Goal: Task Accomplishment & Management: Use online tool/utility

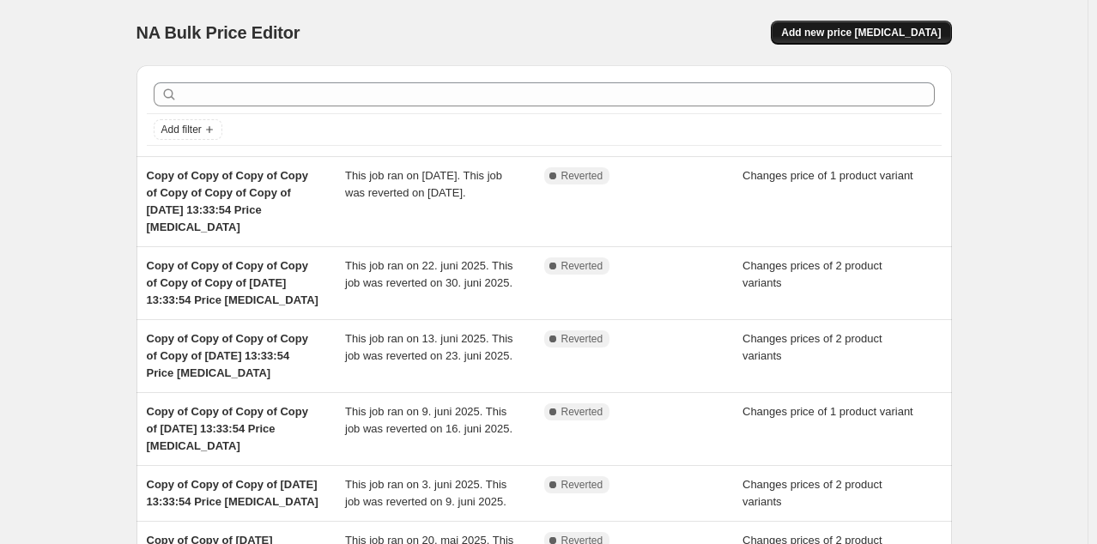
click at [858, 33] on span "Add new price [MEDICAL_DATA]" at bounding box center [861, 33] width 160 height 14
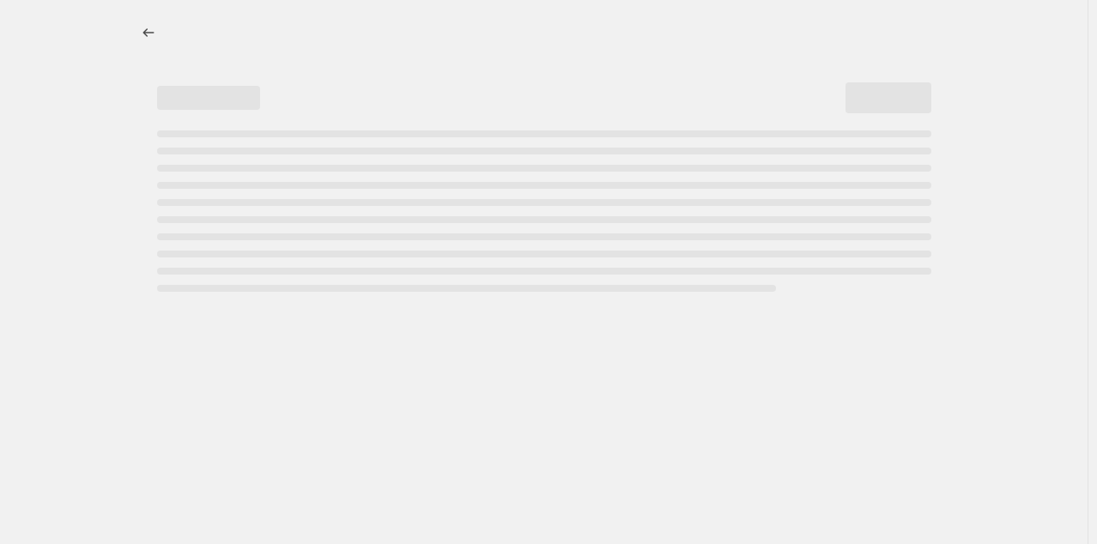
select select "percentage"
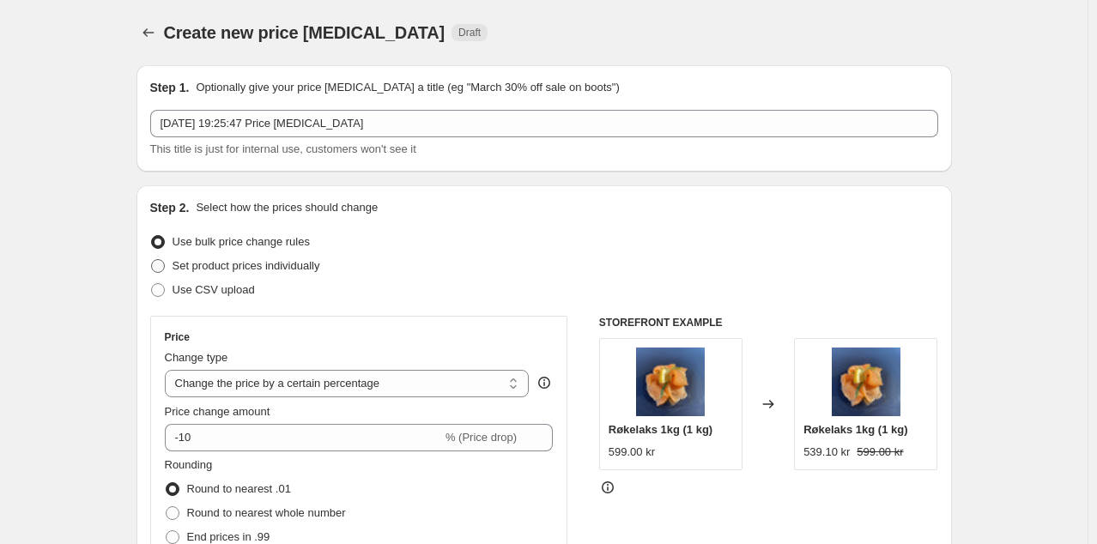
click at [205, 269] on span "Set product prices individually" at bounding box center [247, 265] width 148 height 13
click at [152, 260] on input "Set product prices individually" at bounding box center [151, 259] width 1 height 1
radio input "true"
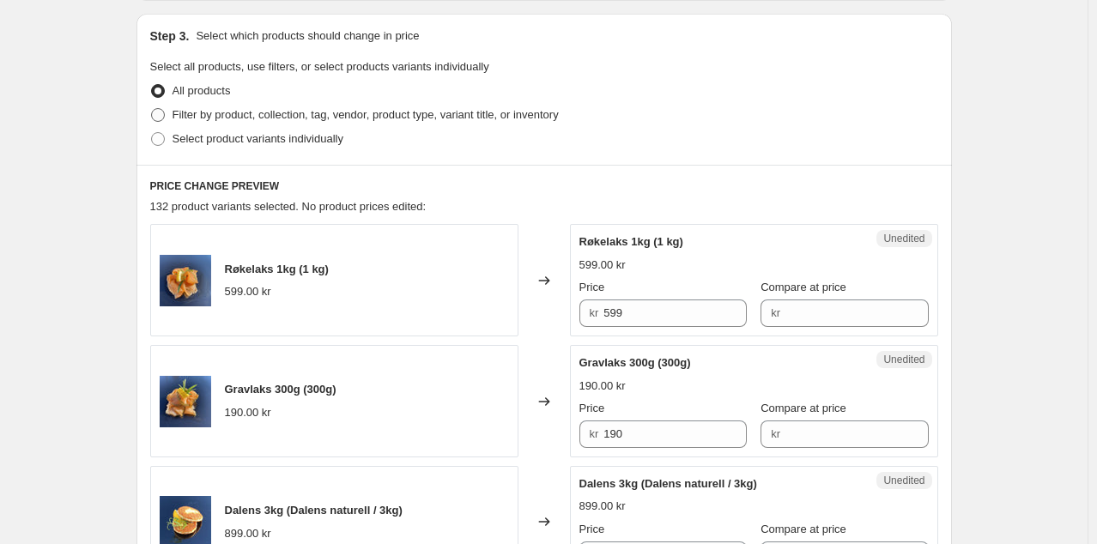
scroll to position [355, 0]
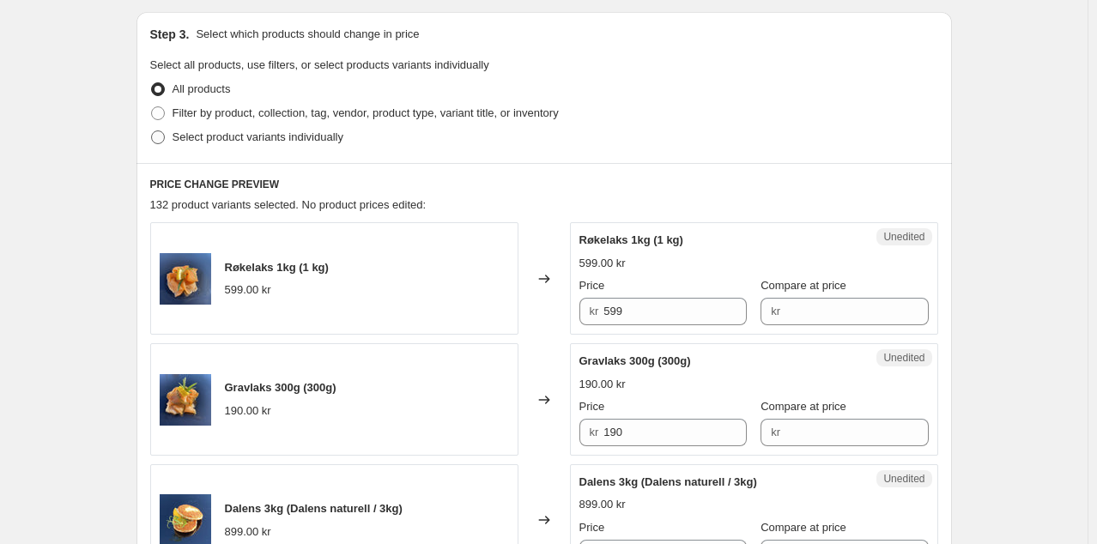
click at [237, 134] on span "Select product variants individually" at bounding box center [258, 136] width 171 height 13
click at [152, 131] on input "Select product variants individually" at bounding box center [151, 130] width 1 height 1
radio input "true"
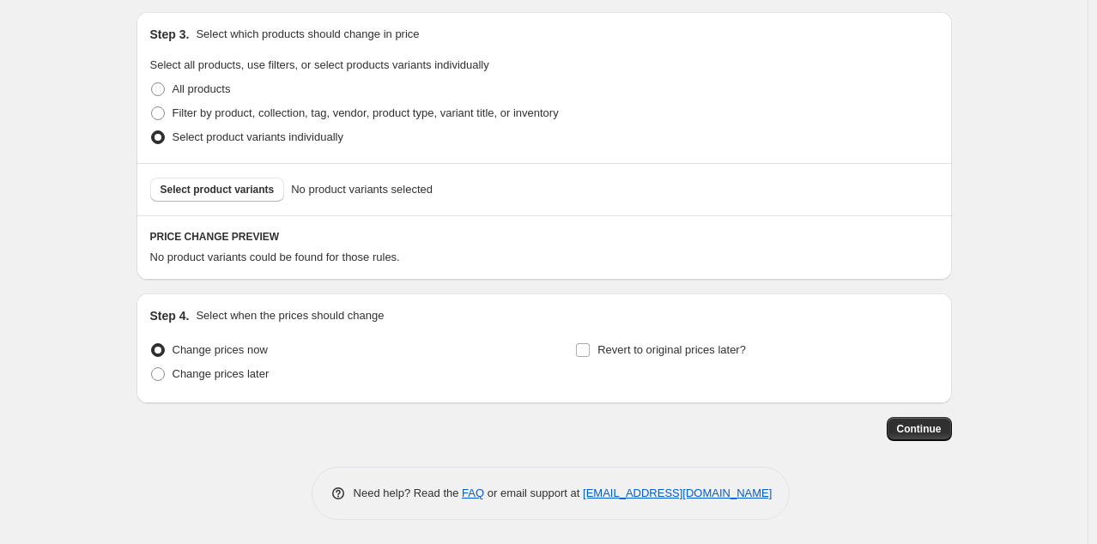
click at [219, 191] on span "Select product variants" at bounding box center [217, 190] width 114 height 14
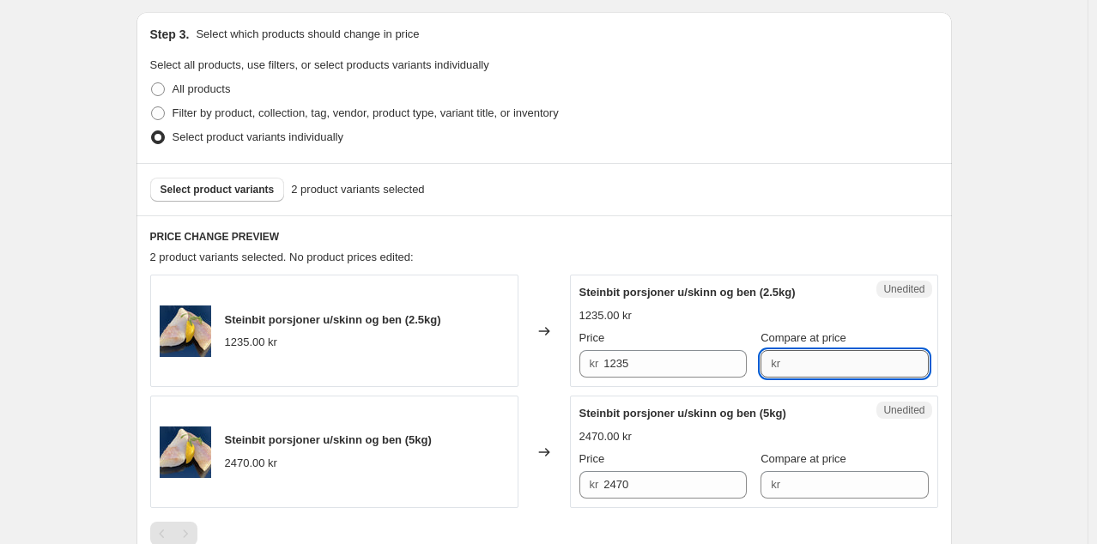
click at [827, 367] on input "Compare at price" at bounding box center [856, 363] width 143 height 27
type input "1235"
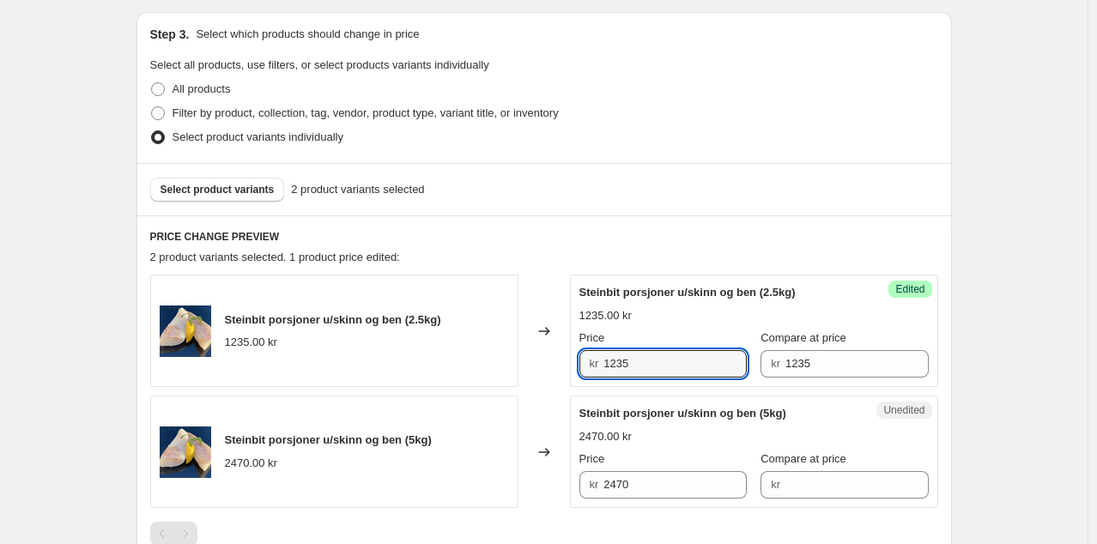
drag, startPoint x: 721, startPoint y: 362, endPoint x: 517, endPoint y: 369, distance: 204.4
click at [517, 369] on div "Steinbit porsjoner u/skinn og ben (2.5kg) 1235.00 kr Changed to Success Edited …" at bounding box center [544, 331] width 788 height 112
type input "1150"
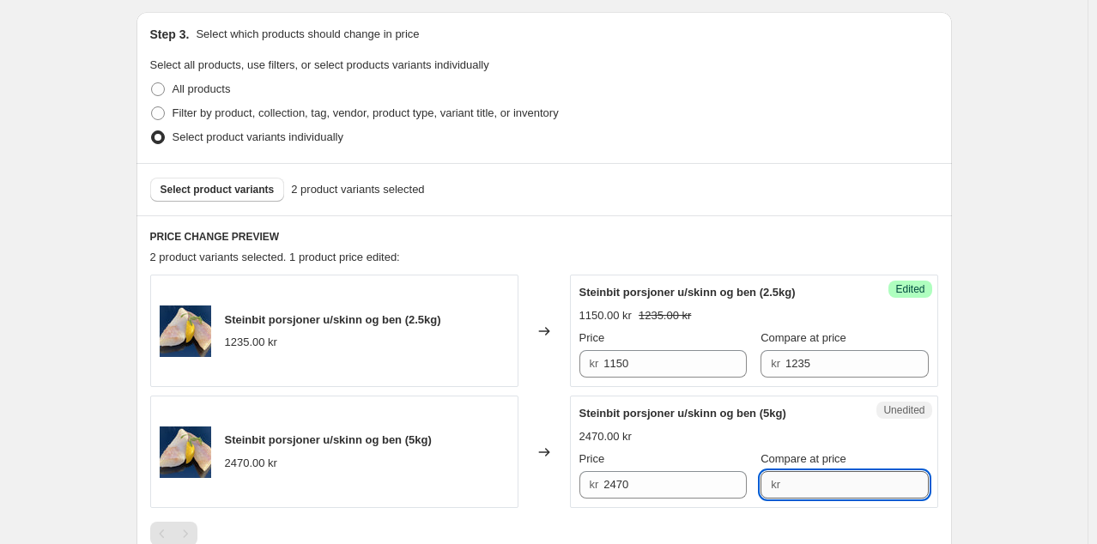
click at [815, 491] on input "Compare at price" at bounding box center [856, 484] width 143 height 27
type input "2470"
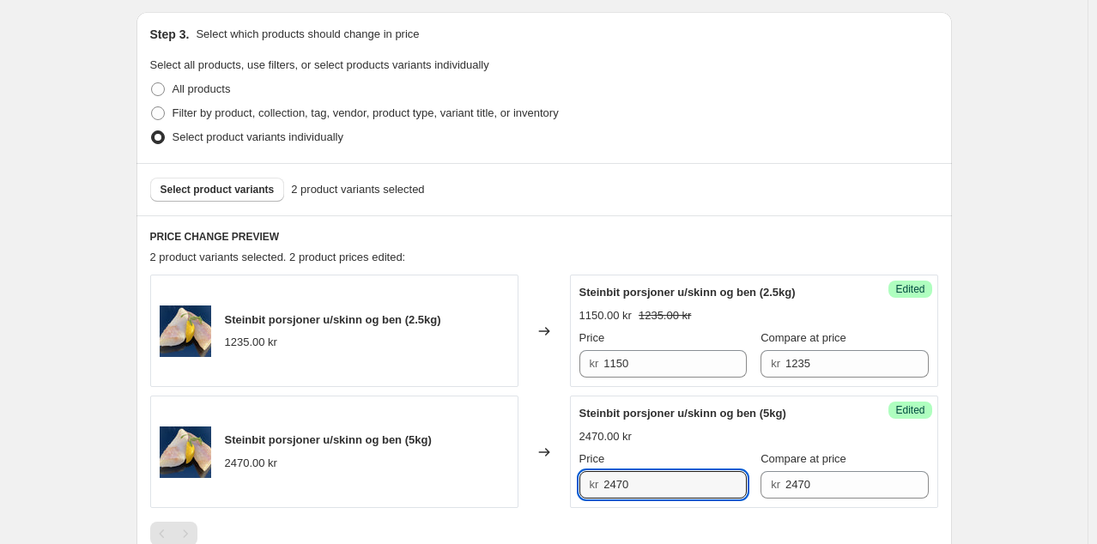
drag, startPoint x: 663, startPoint y: 486, endPoint x: 586, endPoint y: 481, distance: 76.5
click at [586, 481] on div "kr 2470" at bounding box center [662, 484] width 167 height 27
type input "2300"
click at [1038, 362] on div "Create new price change job. This page is ready Create new price change job Dra…" at bounding box center [543, 235] width 1087 height 1181
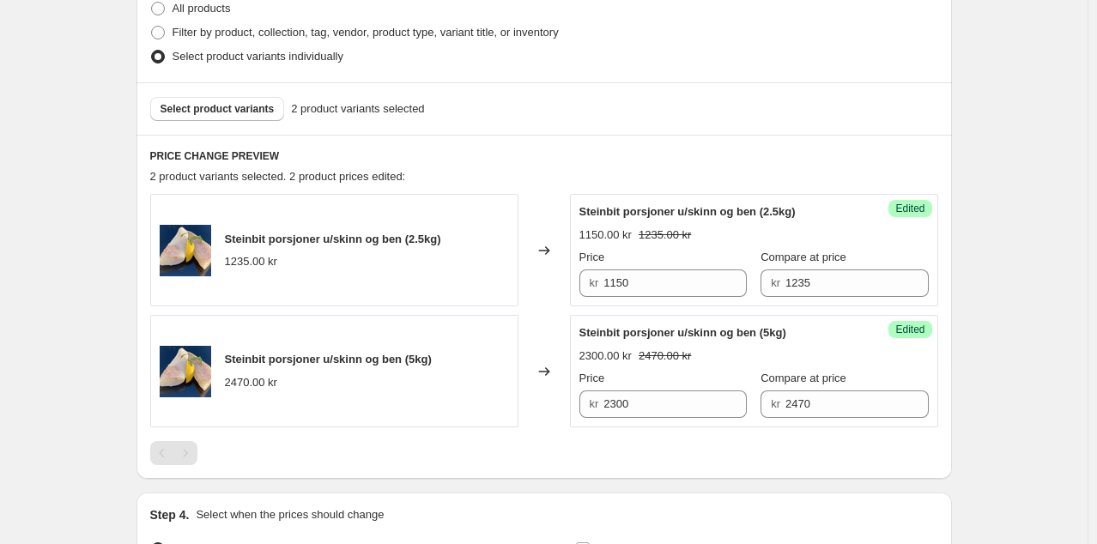
scroll to position [438, 0]
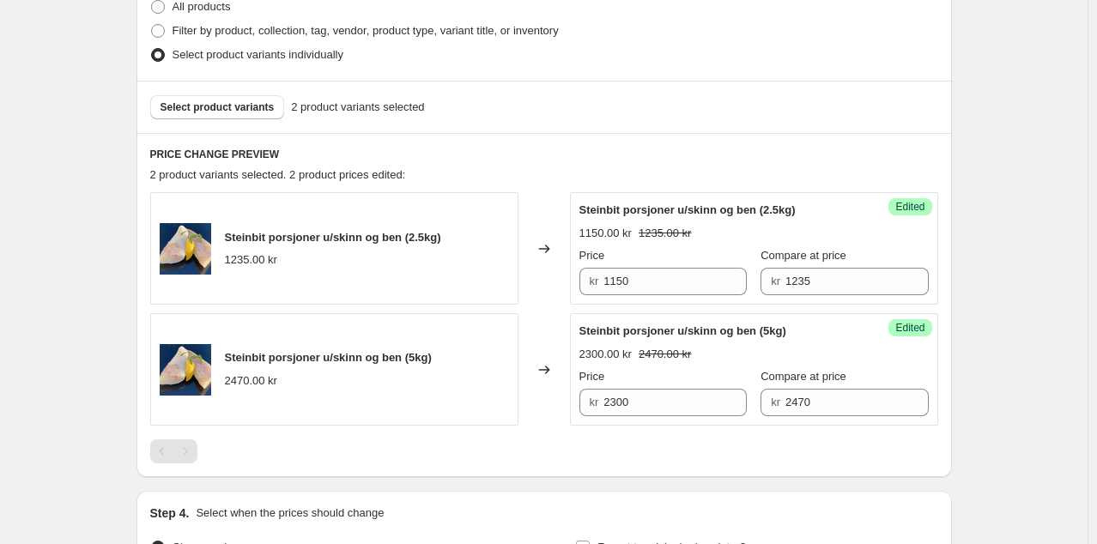
click at [1057, 302] on div "Create new price change job. This page is ready Create new price change job Dra…" at bounding box center [543, 152] width 1087 height 1181
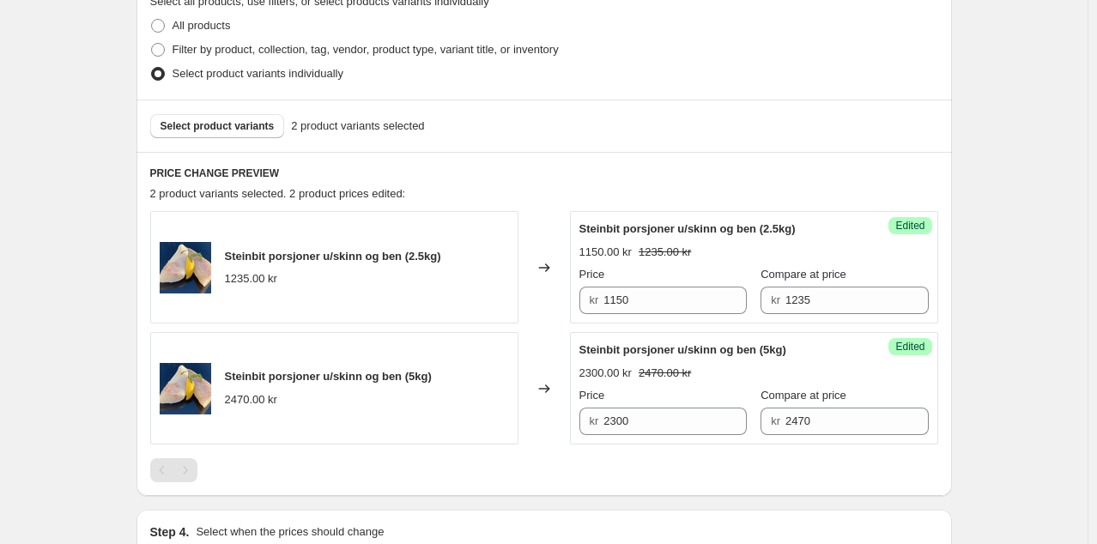
scroll to position [402, 0]
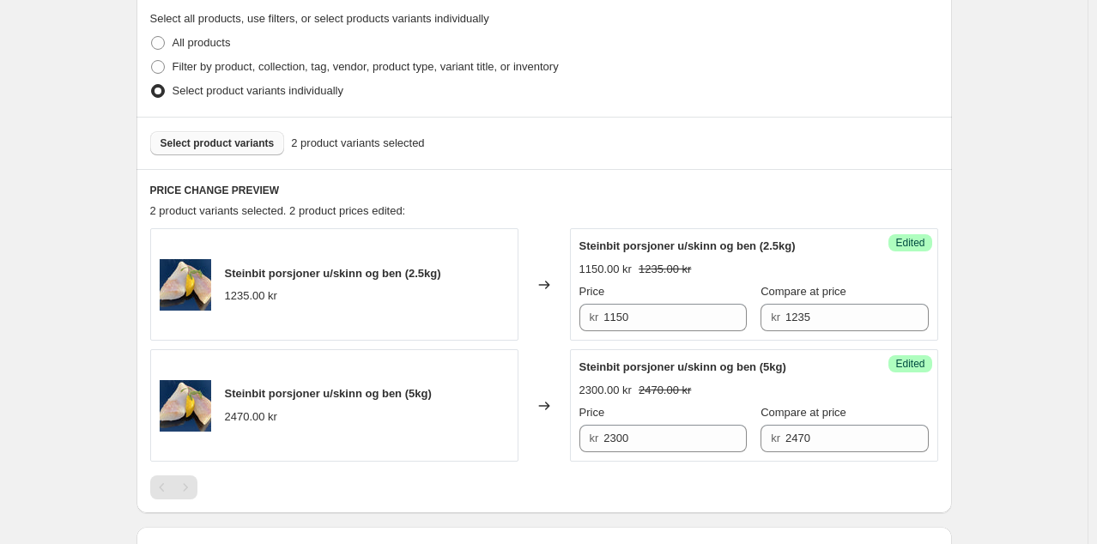
click at [182, 150] on button "Select product variants" at bounding box center [217, 143] width 135 height 24
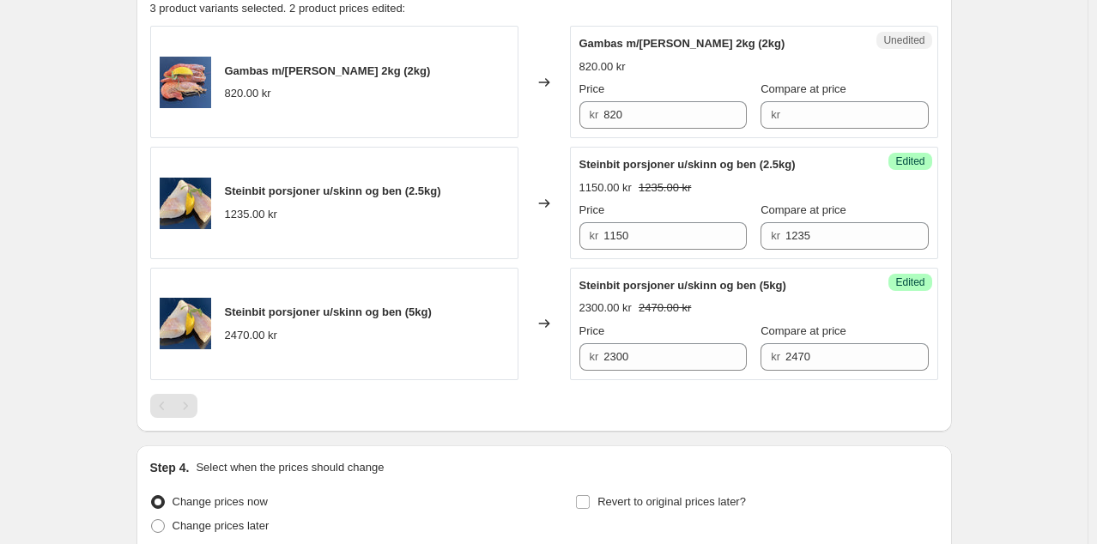
scroll to position [604, 0]
click at [800, 105] on input "Compare at price" at bounding box center [856, 114] width 143 height 27
type input "820"
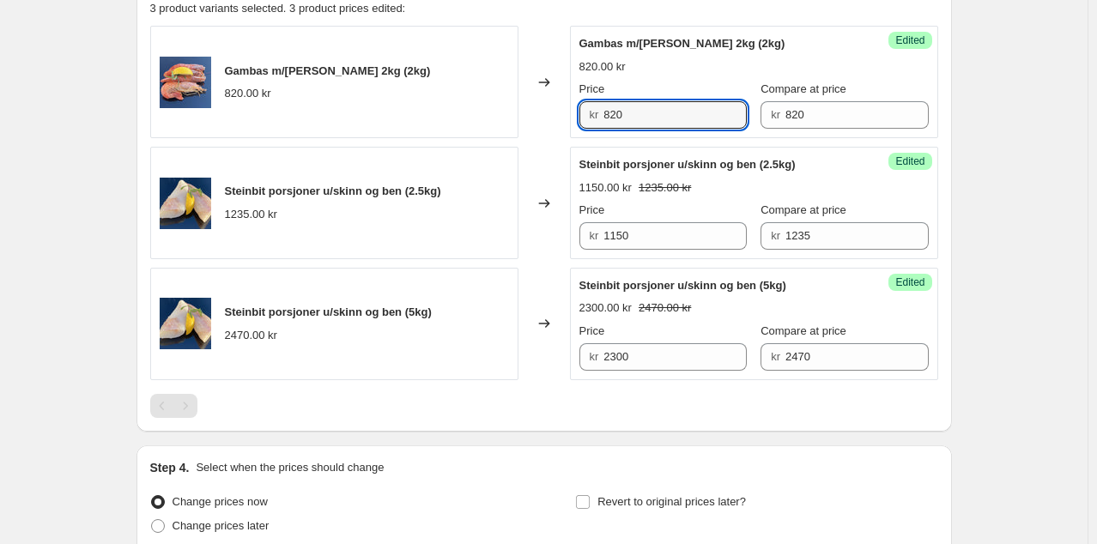
drag, startPoint x: 711, startPoint y: 115, endPoint x: 505, endPoint y: 106, distance: 206.2
click at [505, 106] on div "Gambas m/skall rå 2kg (2kg) 820.00 kr Changed to Success Edited Gambas m/skall …" at bounding box center [544, 82] width 788 height 112
type input "690"
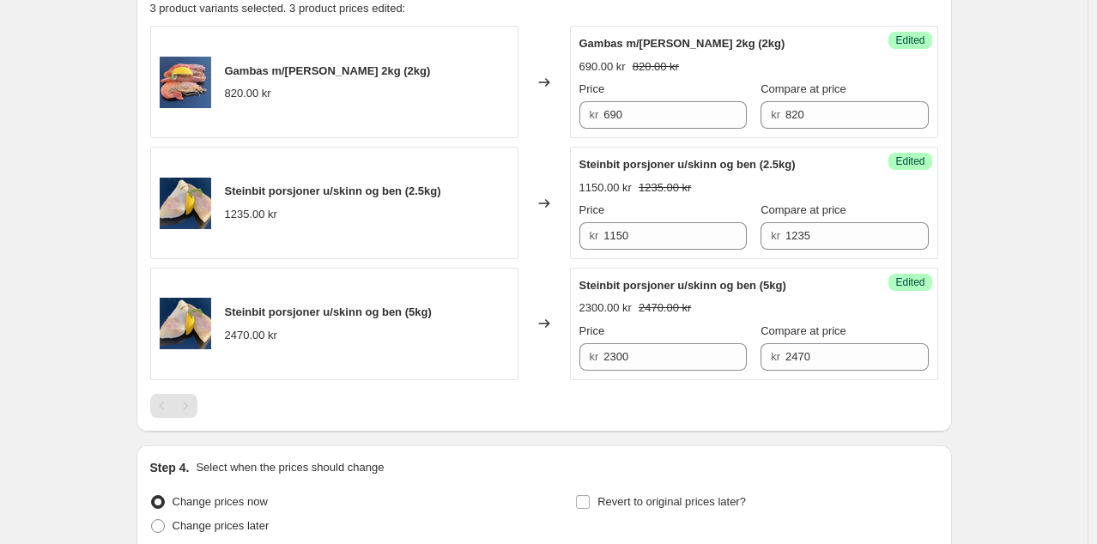
click at [1036, 199] on div "Create new price change job. This page is ready Create new price change job Dra…" at bounding box center [543, 47] width 1087 height 1302
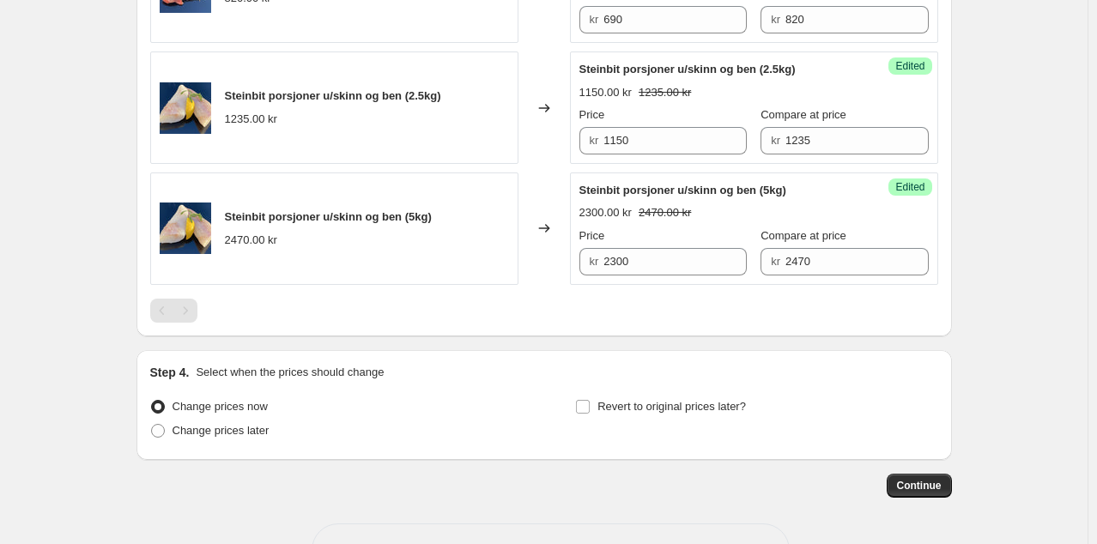
scroll to position [714, 0]
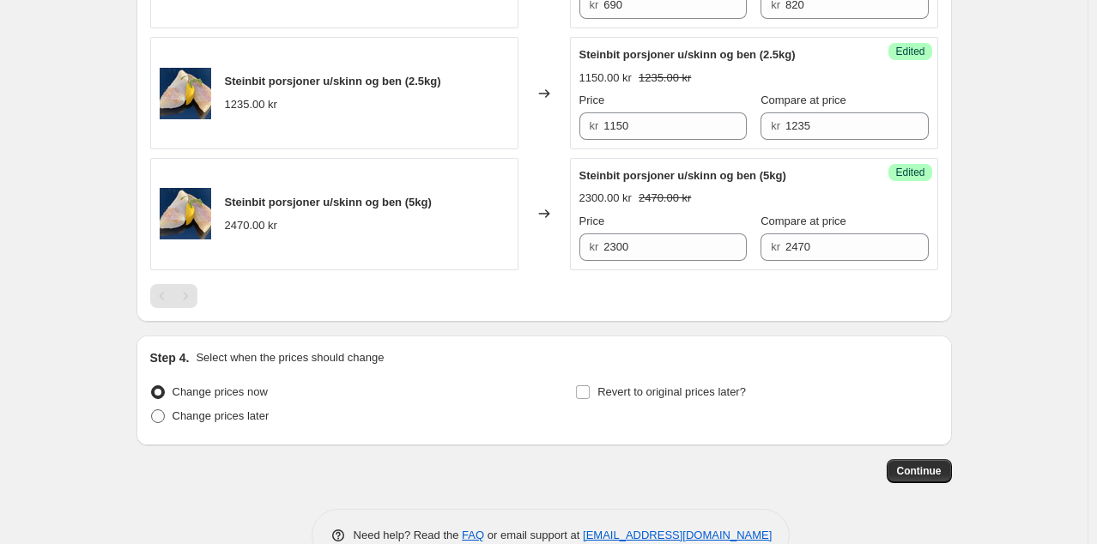
click at [250, 421] on span "Change prices later" at bounding box center [221, 415] width 97 height 13
click at [152, 410] on input "Change prices later" at bounding box center [151, 409] width 1 height 1
radio input "true"
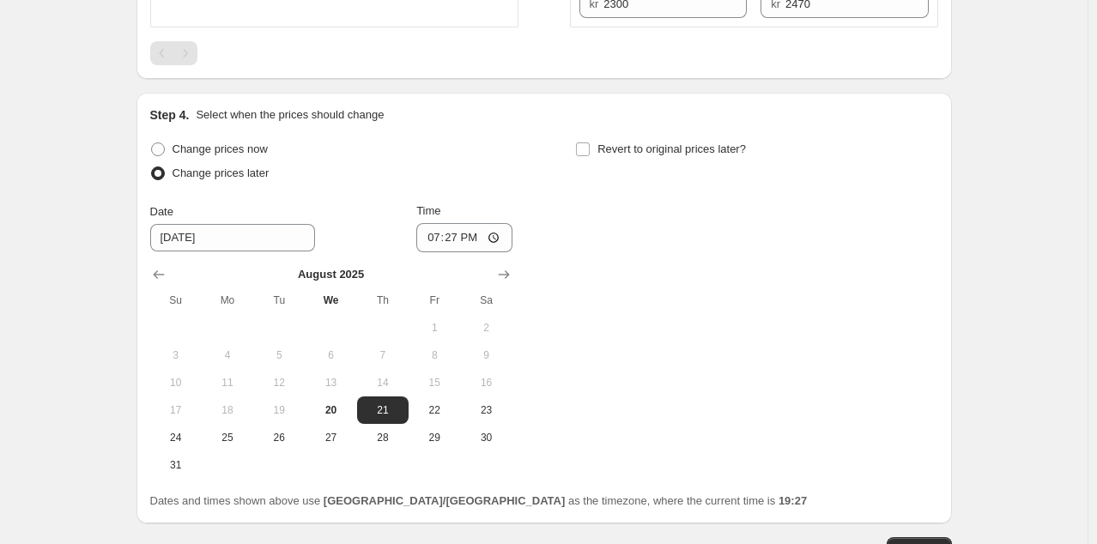
scroll to position [958, 0]
click at [454, 237] on input "19:27" at bounding box center [464, 236] width 96 height 29
type input "00:27"
click at [470, 239] on input "00:27" at bounding box center [464, 236] width 96 height 29
type input "00:01"
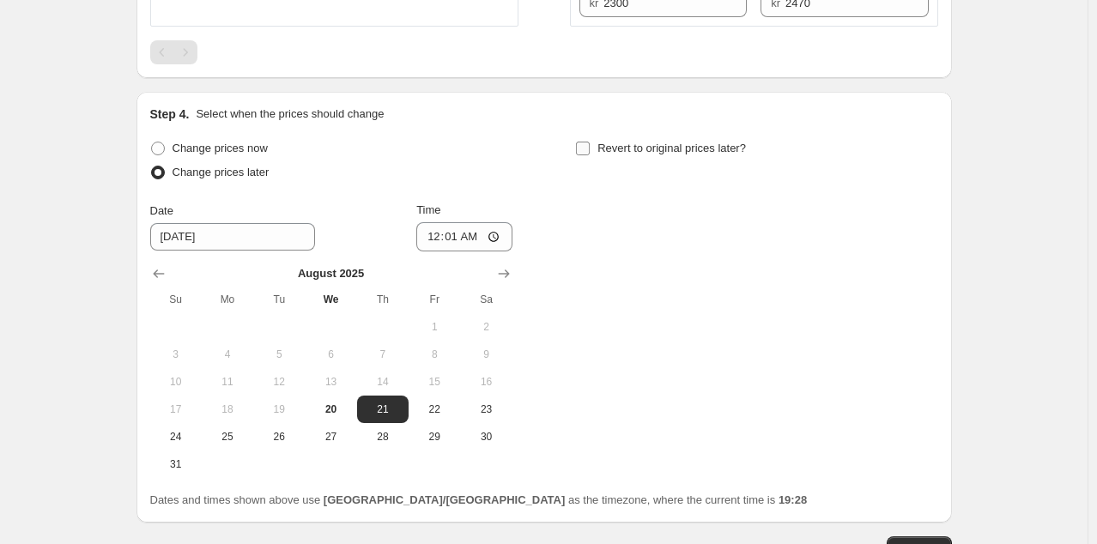
click at [625, 152] on span "Revert to original prices later?" at bounding box center [671, 148] width 148 height 13
click at [590, 152] on input "Revert to original prices later?" at bounding box center [583, 149] width 14 height 14
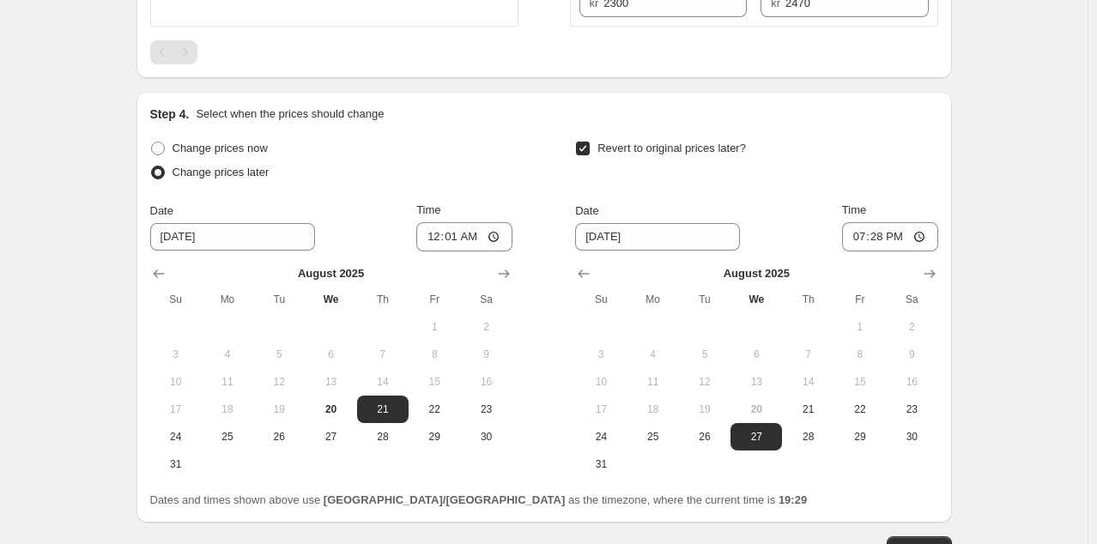
click at [650, 151] on span "Revert to original prices later?" at bounding box center [671, 148] width 148 height 13
click at [590, 151] on input "Revert to original prices later?" at bounding box center [583, 149] width 14 height 14
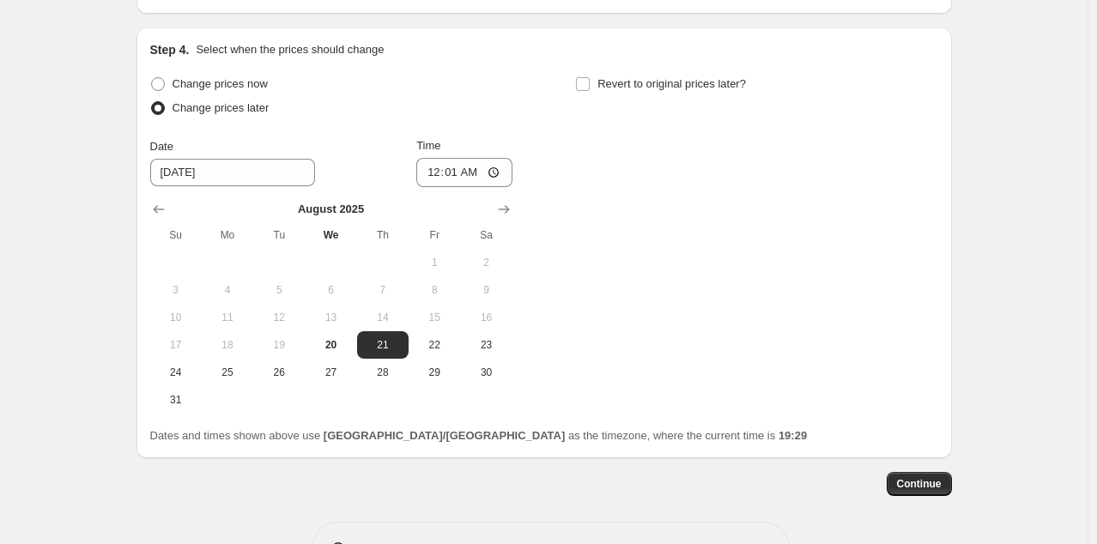
scroll to position [1023, 0]
click at [918, 483] on span "Continue" at bounding box center [919, 483] width 45 height 14
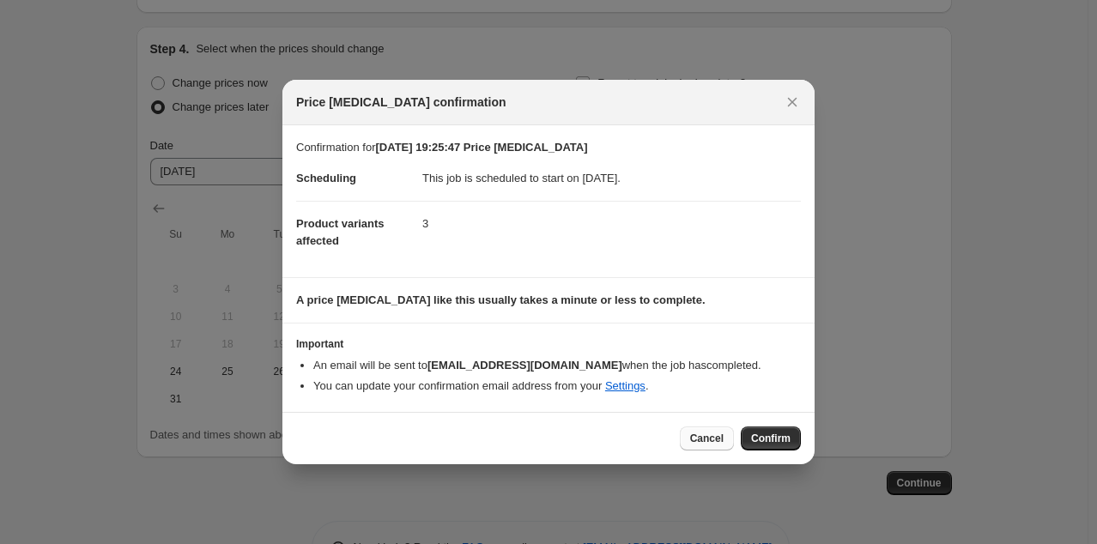
click at [711, 447] on button "Cancel" at bounding box center [707, 439] width 54 height 24
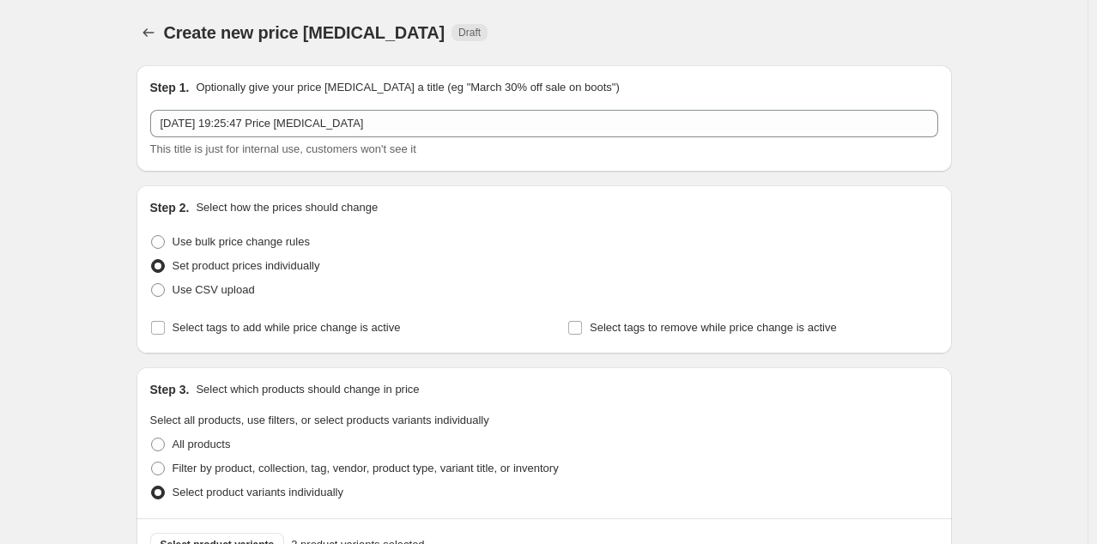
scroll to position [1023, 0]
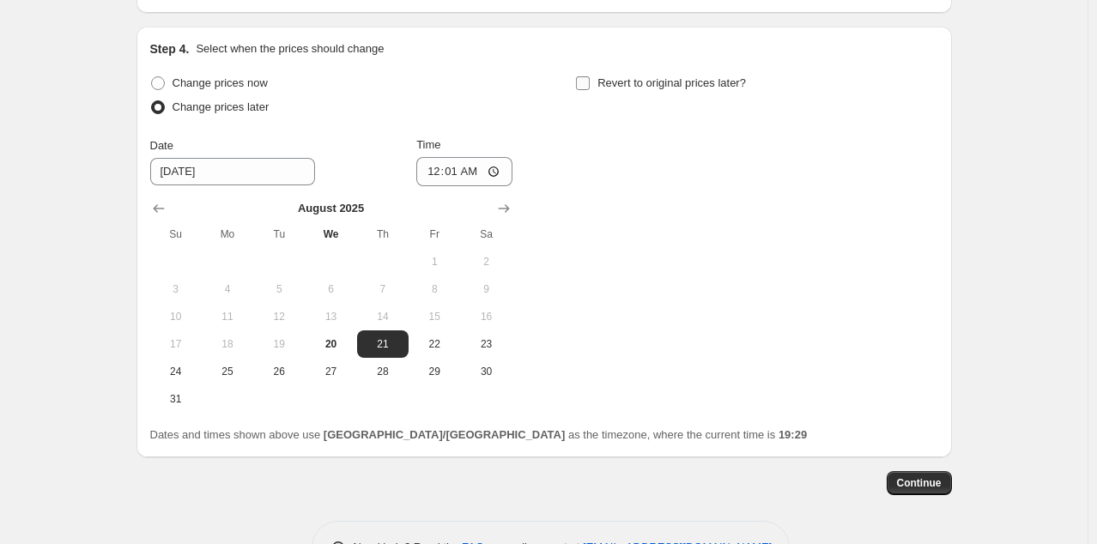
click at [608, 83] on span "Revert to original prices later?" at bounding box center [671, 82] width 148 height 13
click at [590, 83] on input "Revert to original prices later?" at bounding box center [583, 83] width 14 height 14
checkbox input "true"
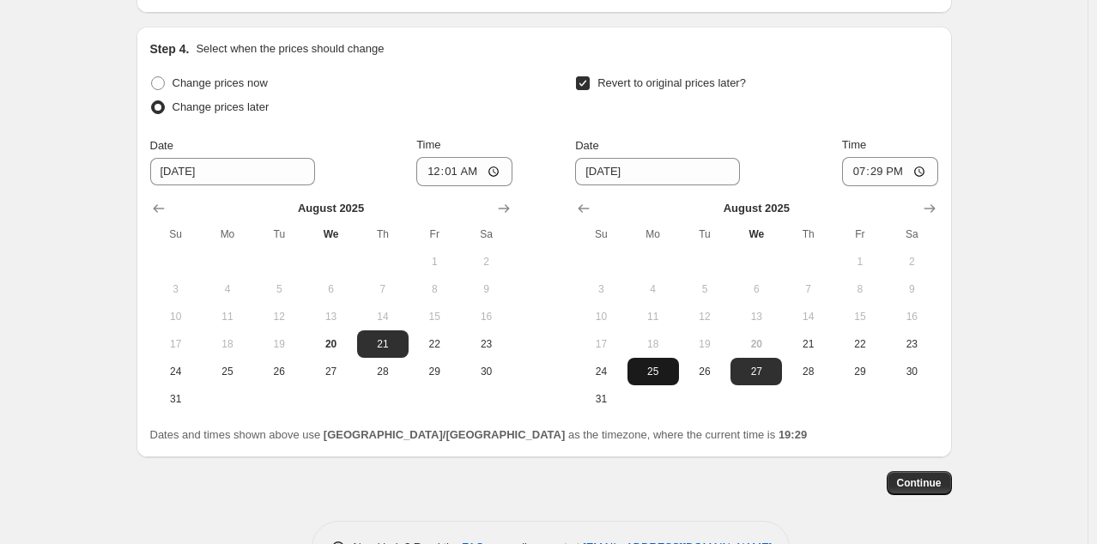
click at [663, 372] on span "25" at bounding box center [653, 372] width 38 height 14
type input "8/25/2025"
click at [888, 169] on input "19:29" at bounding box center [890, 171] width 96 height 29
type input "02:00"
click at [923, 483] on span "Continue" at bounding box center [919, 483] width 45 height 14
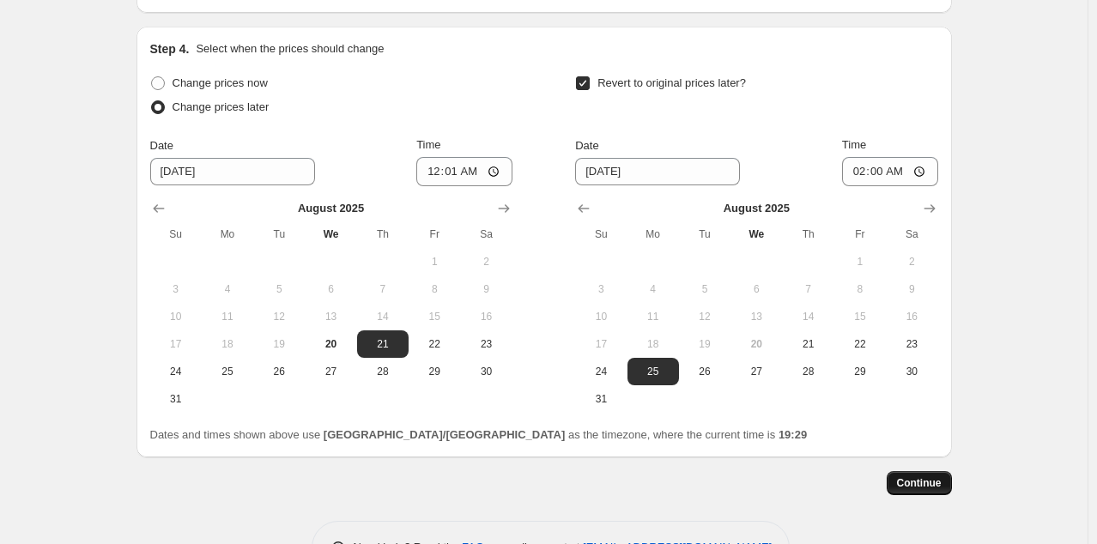
scroll to position [0, 0]
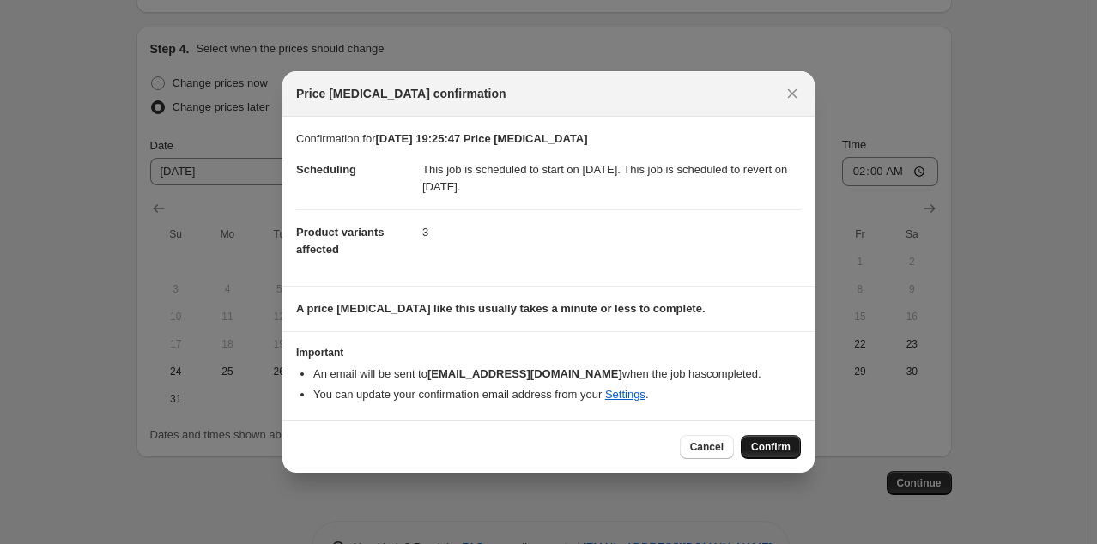
click at [762, 445] on span "Confirm" at bounding box center [770, 447] width 39 height 14
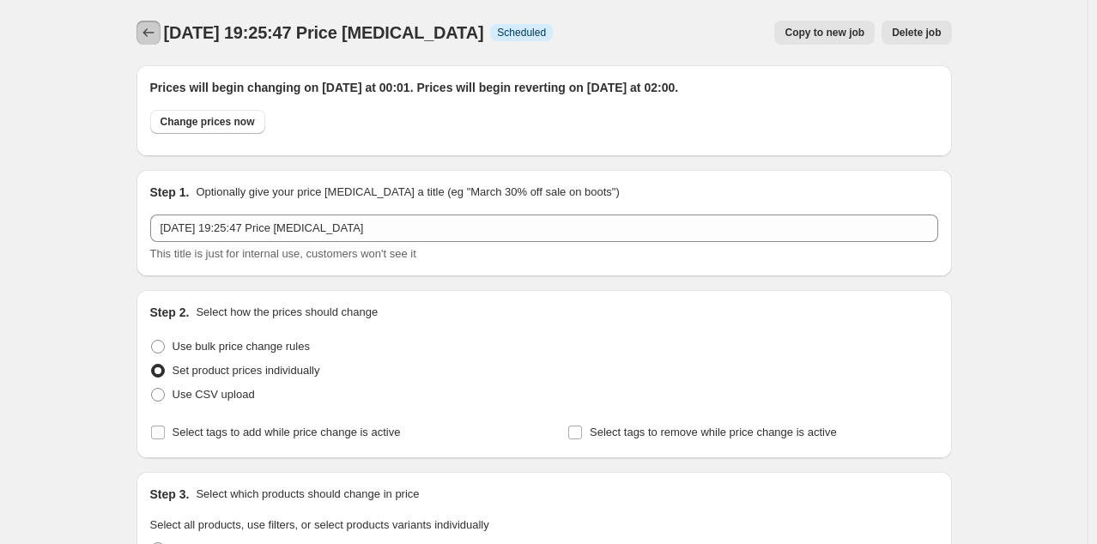
click at [157, 30] on icon "Price change jobs" at bounding box center [148, 32] width 17 height 17
